Goal: Transaction & Acquisition: Purchase product/service

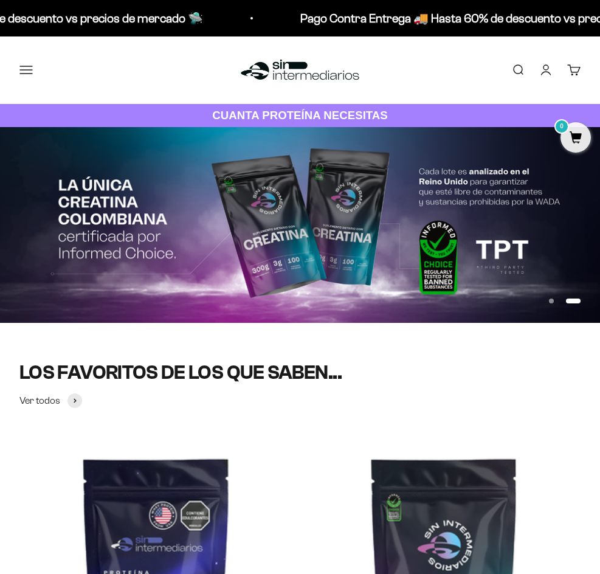
click at [33, 71] on button "Menú" at bounding box center [25, 69] width 13 height 13
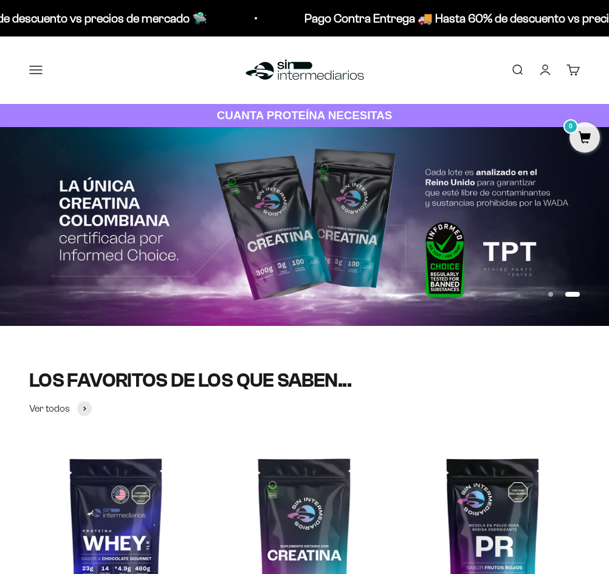
click at [0, 0] on span "Comprar" at bounding box center [0, 0] width 0 height 0
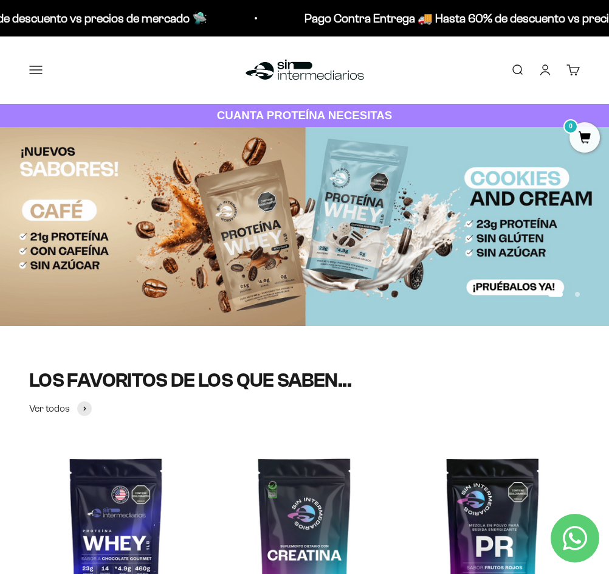
click at [0, 0] on span "Proteínas" at bounding box center [0, 0] width 0 height 0
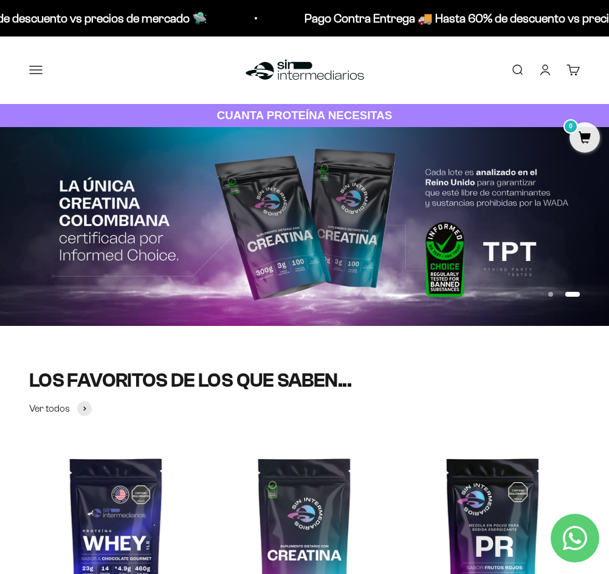
click at [0, 0] on span "Whey" at bounding box center [0, 0] width 0 height 0
